Goal: Task Accomplishment & Management: Manage account settings

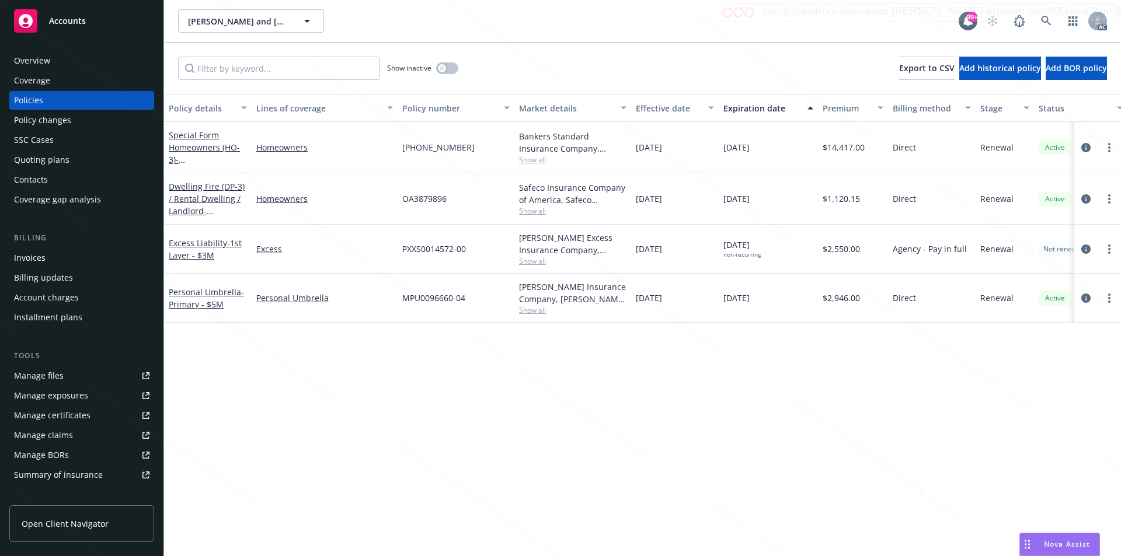
click at [404, 431] on div "Policy details Lines of coverage Policy number Market details Effective date Ex…" at bounding box center [642, 325] width 957 height 462
click at [441, 68] on icon "button" at bounding box center [442, 68] width 5 height 5
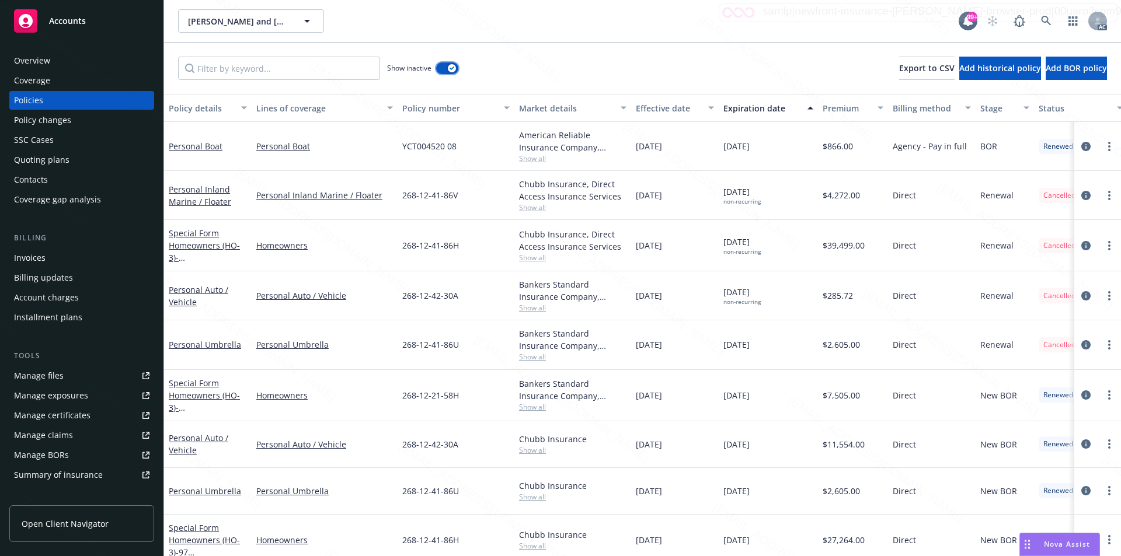
click at [441, 68] on button "button" at bounding box center [447, 68] width 22 height 12
